Goal: Information Seeking & Learning: Check status

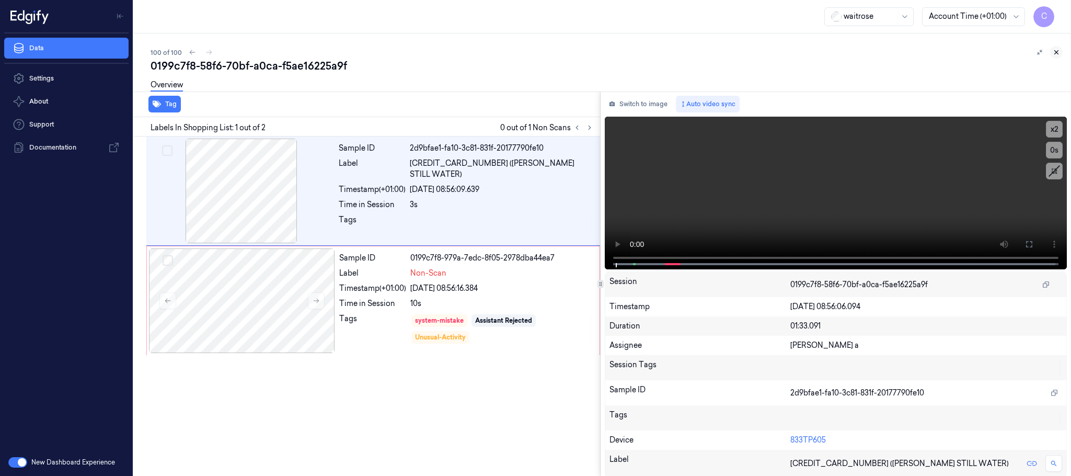
click at [1057, 52] on icon at bounding box center [1056, 52] width 7 height 7
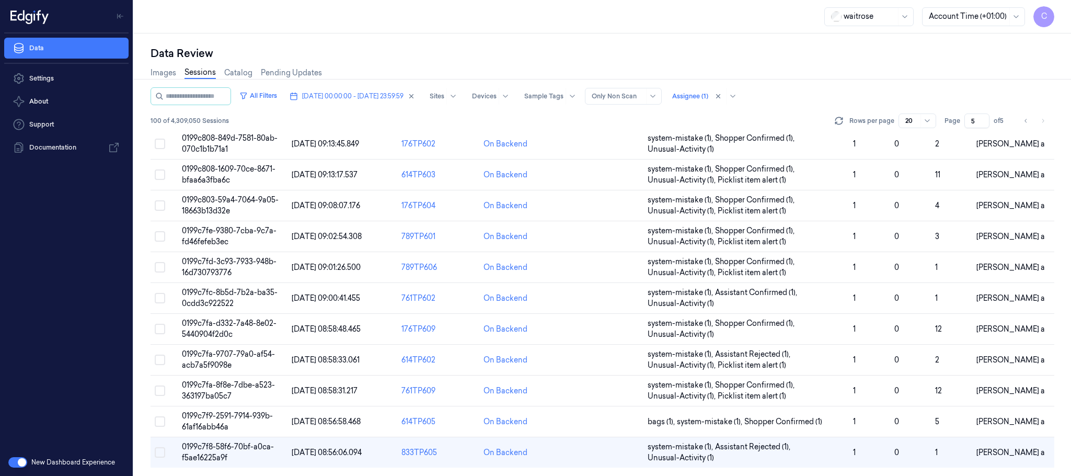
scroll to position [319, 0]
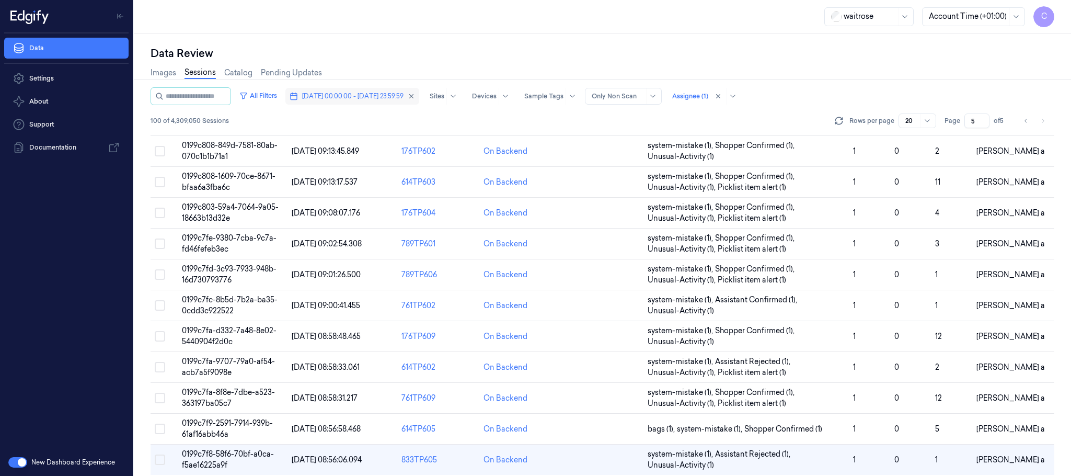
click at [383, 93] on span "09/10/2025 00:00:00 - 09/10/2025 23:59:59" at bounding box center [352, 95] width 101 height 9
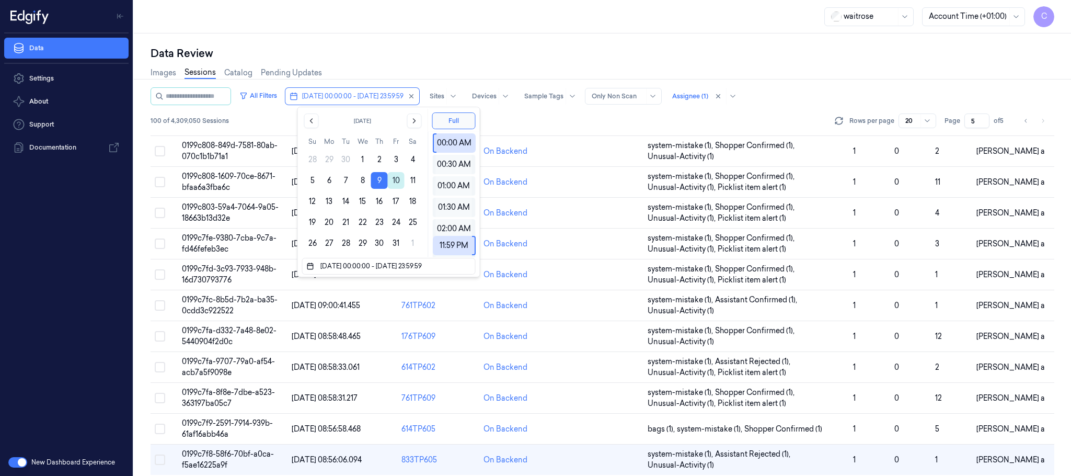
click at [394, 181] on button "10" at bounding box center [396, 180] width 17 height 17
type input "10/10/2025 00:00:00 - 10/10/2025 23:59:59"
click at [485, 39] on div "Data Review Images Sessions Catalog Pending Updates All Filters 10/10/2025 00:0…" at bounding box center [602, 254] width 937 height 442
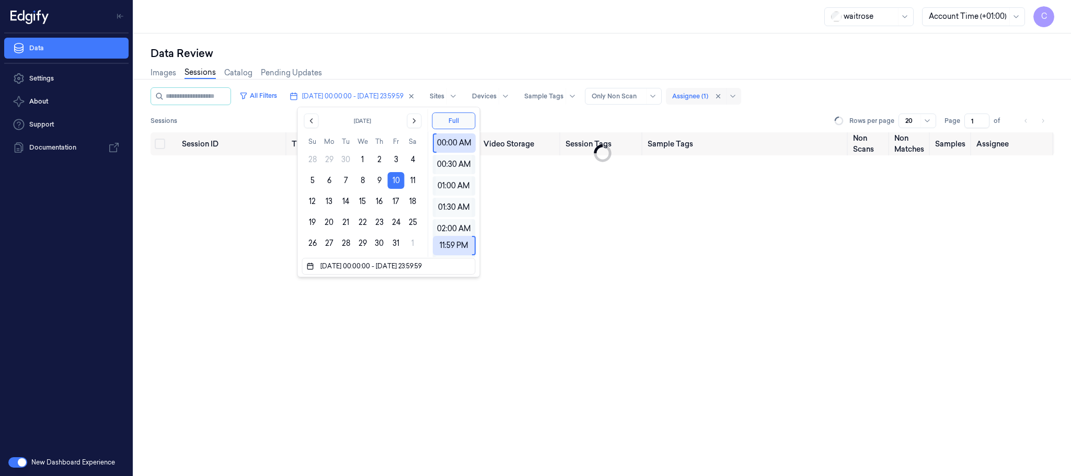
type input "1"
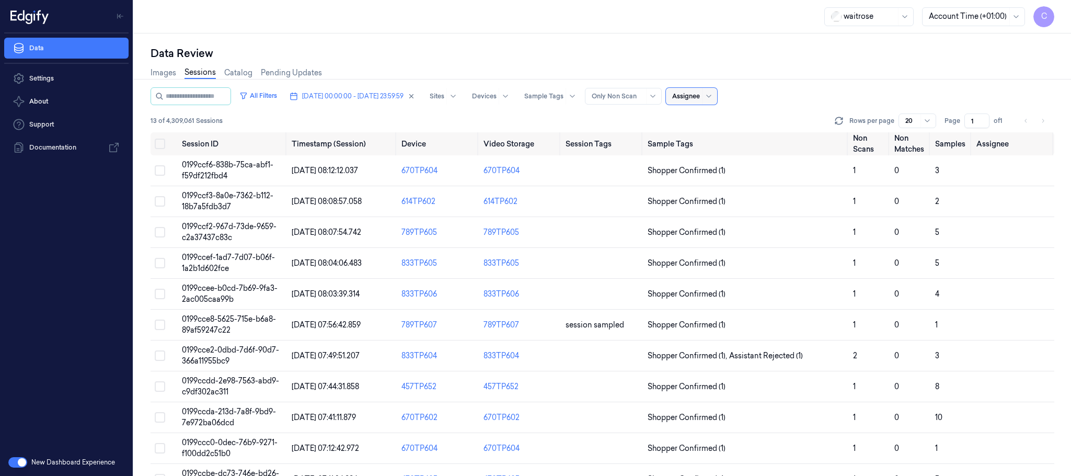
click at [700, 91] on div at bounding box center [686, 95] width 28 height 9
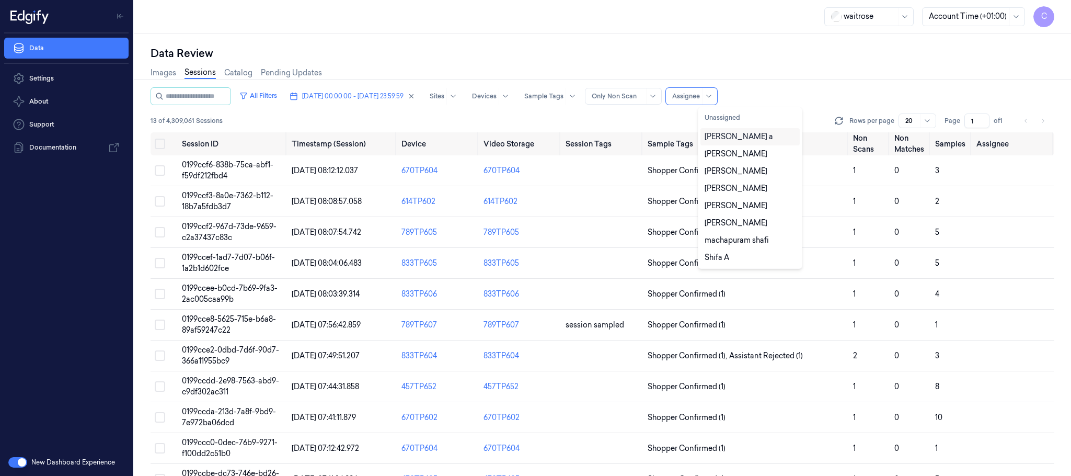
click at [770, 91] on div "All Filters 10/10/2025 00:00:00 - 10/10/2025 23:59:59 Sites Devices Sample Tags…" at bounding box center [603, 96] width 904 height 18
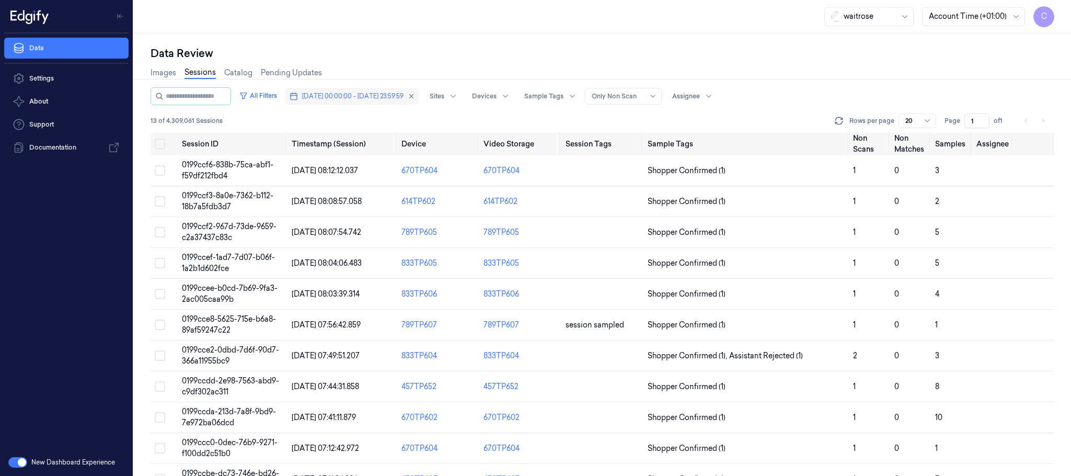
click at [356, 96] on span "10/10/2025 00:00:00 - 10/10/2025 23:59:59" at bounding box center [352, 95] width 101 height 9
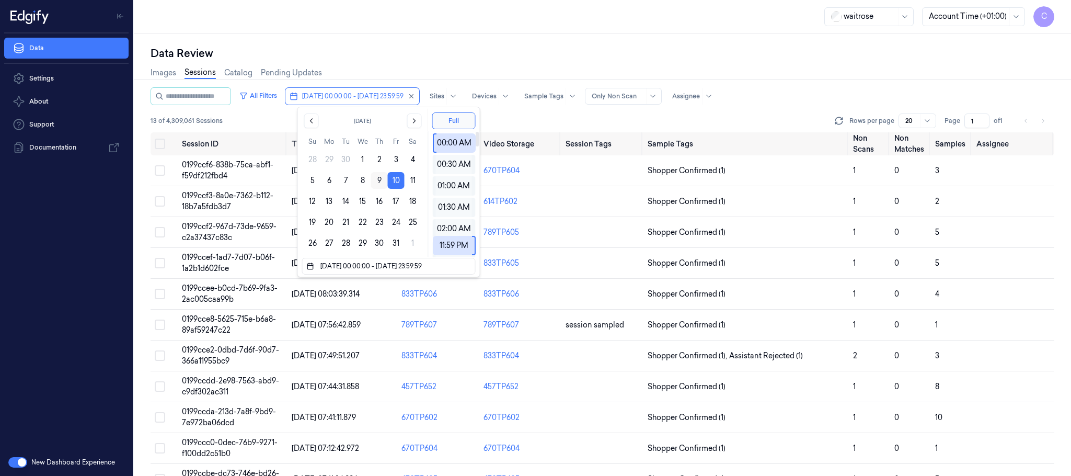
click at [383, 176] on button "9" at bounding box center [379, 180] width 17 height 17
type input "09/10/2025 00:00:00 - 09/10/2025 23:59:59"
click at [552, 52] on div "Data Review" at bounding box center [603, 53] width 904 height 15
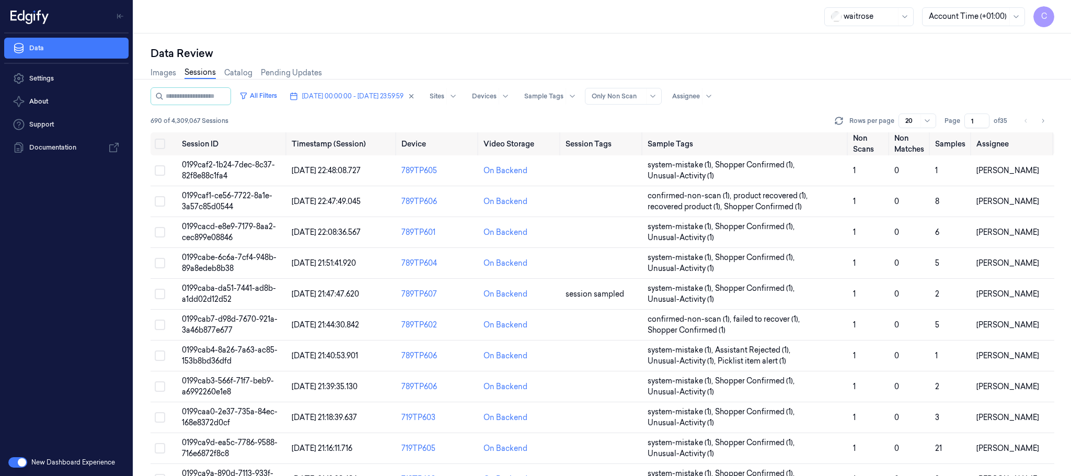
click at [487, 19] on div "waitrose Account Time (+01:00) C" at bounding box center [602, 16] width 937 height 33
